Goal: Task Accomplishment & Management: Use online tool/utility

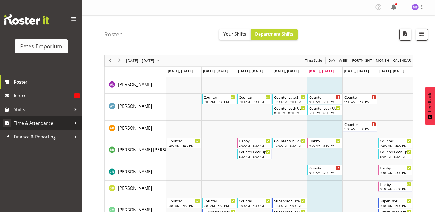
click at [46, 116] on link "Time & Attendance" at bounding box center [41, 123] width 82 height 14
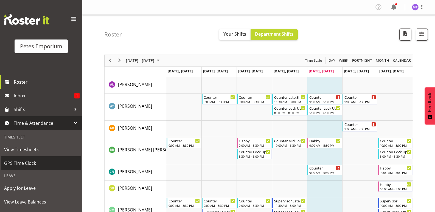
click at [34, 163] on span "GPS Time Clock" at bounding box center [41, 163] width 74 height 8
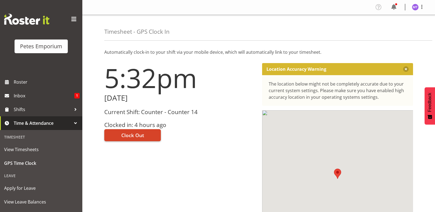
click at [138, 134] on span "Clock Out" at bounding box center [132, 135] width 23 height 7
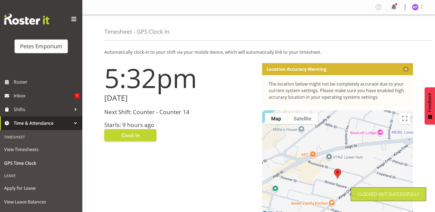
click at [421, 9] on span at bounding box center [422, 7] width 7 height 7
click at [401, 28] on link "Log Out" at bounding box center [399, 29] width 53 height 10
